Goal: Entertainment & Leisure: Consume media (video, audio)

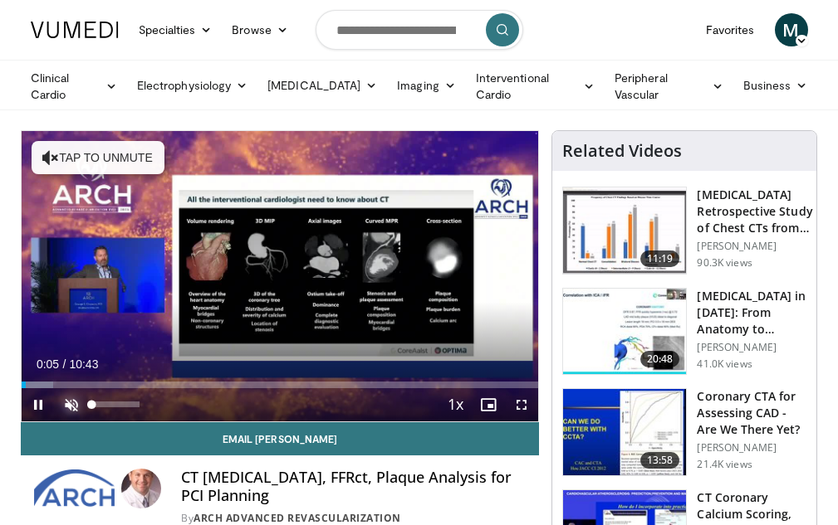
click at [66, 403] on span "Video Player" at bounding box center [71, 404] width 33 height 33
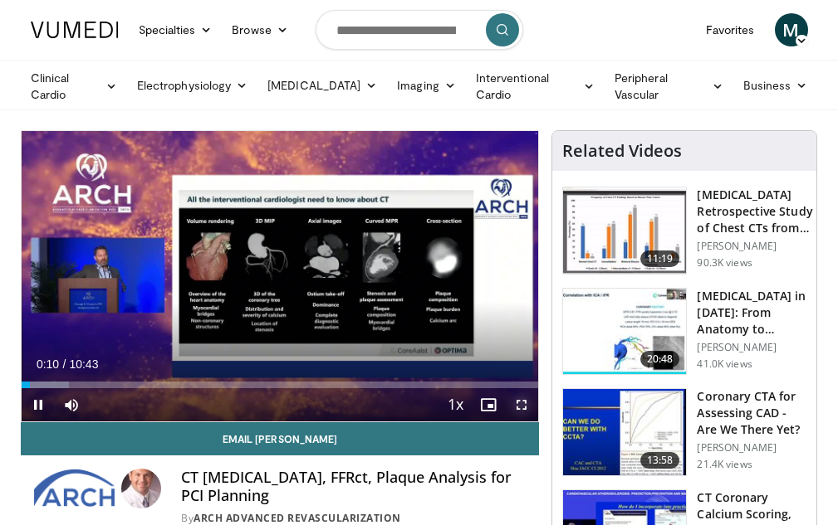
click at [523, 406] on span "Video Player" at bounding box center [521, 404] width 33 height 33
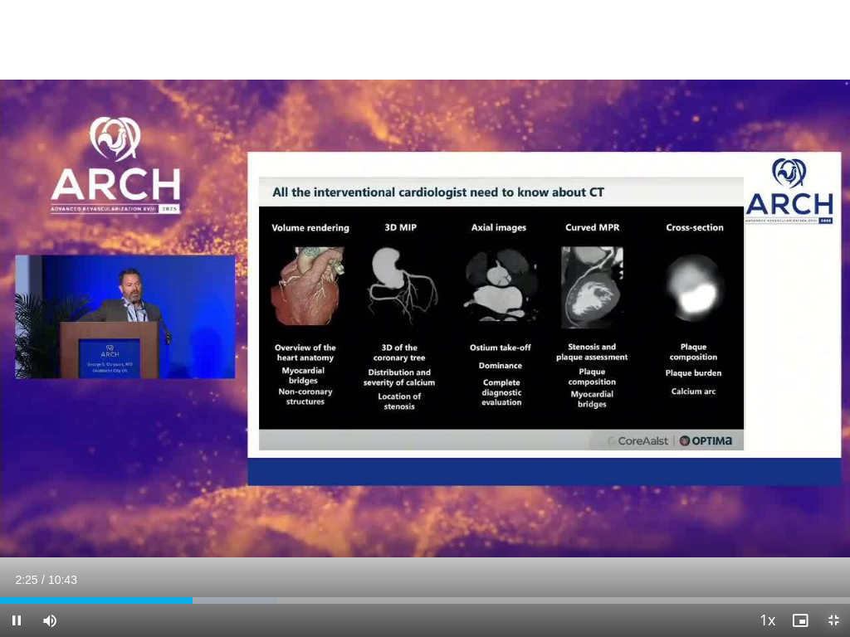
click at [831, 525] on span "Video Player" at bounding box center [833, 620] width 33 height 33
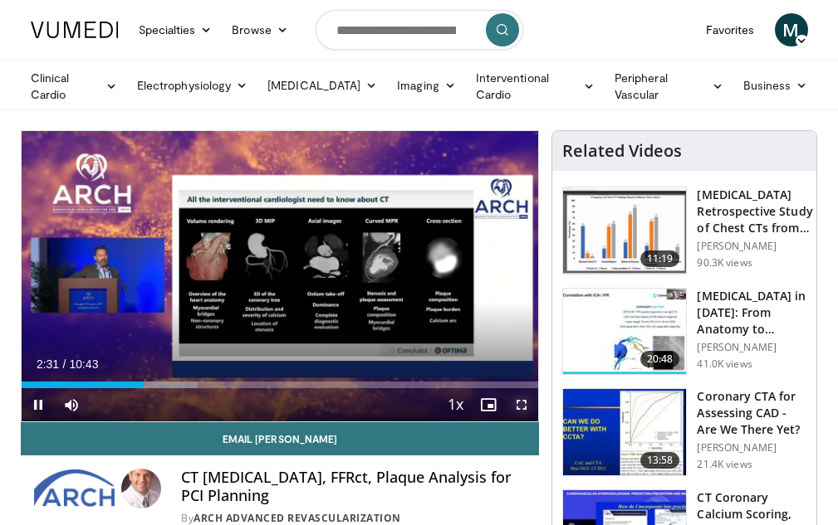
click at [523, 403] on span "Video Player" at bounding box center [521, 404] width 33 height 33
